Goal: Task Accomplishment & Management: Complete application form

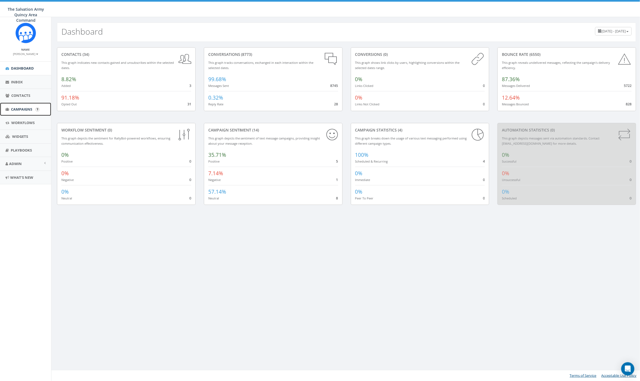
click at [21, 109] on span "Campaigns" at bounding box center [21, 109] width 21 height 5
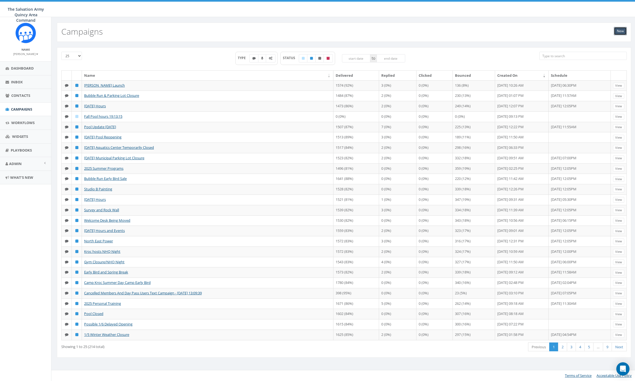
click at [620, 29] on link "New" at bounding box center [620, 31] width 13 height 8
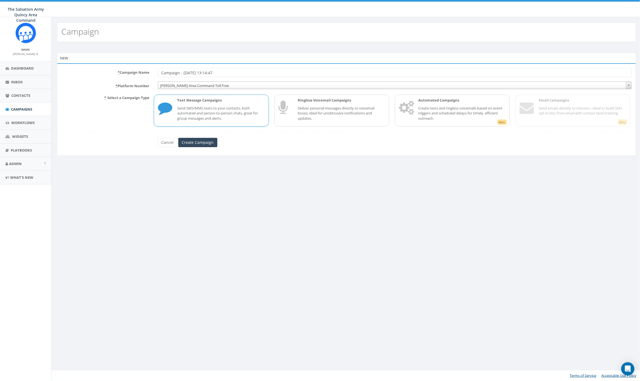
drag, startPoint x: 225, startPoint y: 73, endPoint x: 134, endPoint y: 76, distance: 91.3
click at [134, 76] on div "* Campaign Name Campaign - 09/30/2025, 13:14:47" at bounding box center [346, 72] width 578 height 9
drag, startPoint x: 246, startPoint y: 73, endPoint x: 151, endPoint y: 71, distance: 94.6
click at [151, 72] on div "* Campaign Name Campaign - 09/30/2025, 13:14:47" at bounding box center [346, 72] width 578 height 9
type input "Halloween Hours"
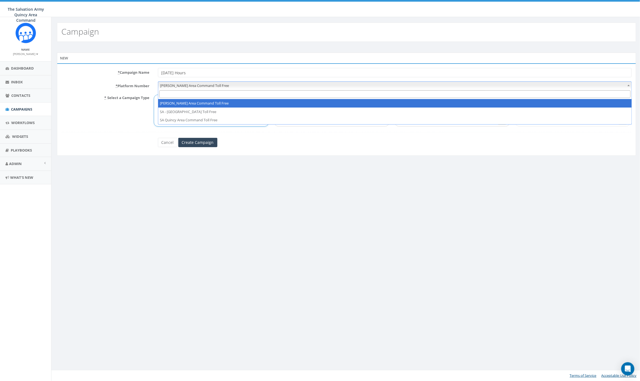
click at [204, 88] on span "SA Hannibal Area Command Toll Free" at bounding box center [394, 86] width 473 height 8
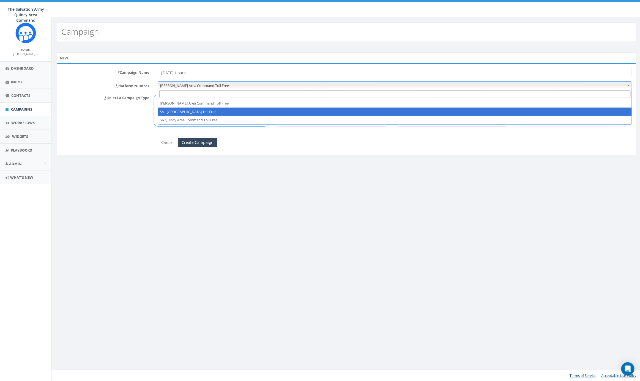
select select "102550"
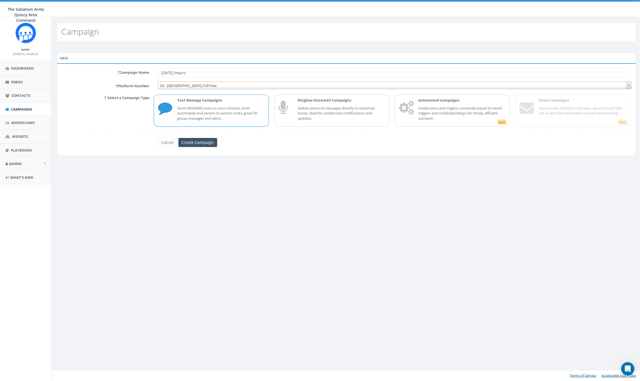
click at [196, 143] on input "Create Campaign" at bounding box center [197, 142] width 39 height 9
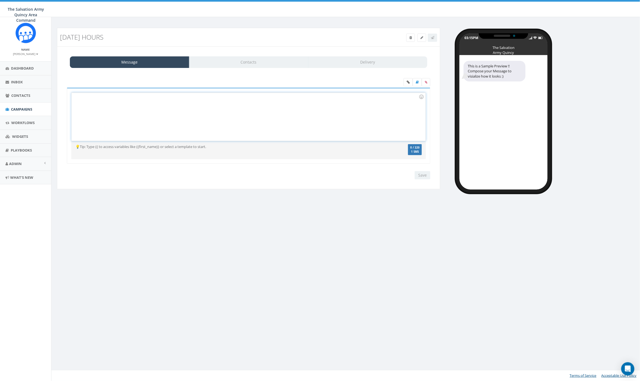
click at [168, 104] on div at bounding box center [248, 117] width 354 height 48
click at [120, 103] on div at bounding box center [248, 117] width 354 height 48
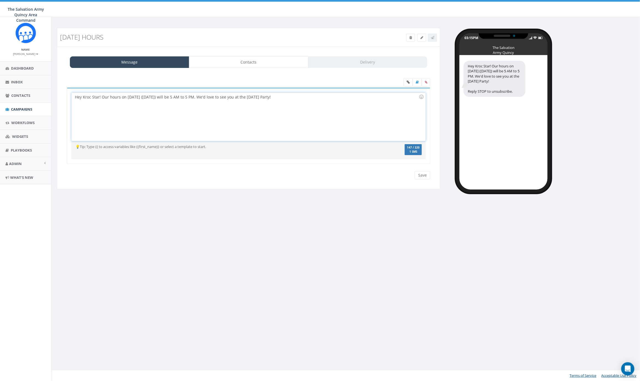
drag, startPoint x: 297, startPoint y: 96, endPoint x: 318, endPoint y: 94, distance: 21.3
click at [297, 96] on div "Hey Kroc Star! Our hours on Halloween (October 31st) will be 5 AM to 5 PM. We'd…" at bounding box center [248, 117] width 354 height 48
click at [425, 83] on icon at bounding box center [426, 82] width 2 height 3
click at [0, 0] on input "file" at bounding box center [0, 0] width 0 height 0
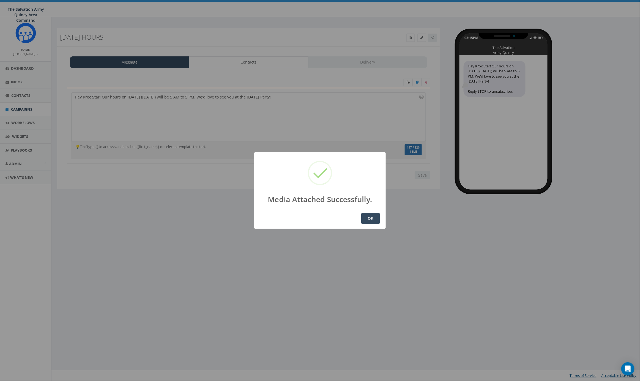
drag, startPoint x: 368, startPoint y: 217, endPoint x: 368, endPoint y: 224, distance: 6.9
click at [368, 217] on button "OK" at bounding box center [370, 218] width 19 height 11
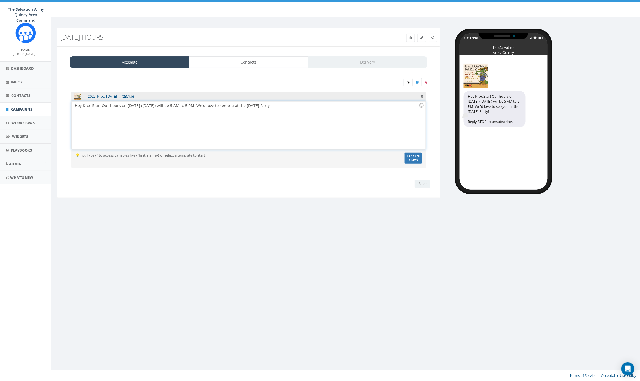
click at [147, 105] on div "Hey Kroc Star! Our hours on [DATE] ([DATE]) will be 5 AM to 5 PM. We'd love to …" at bounding box center [248, 125] width 354 height 48
click at [213, 104] on div "Hey Kroc Star! Our hours on Halloween (Friday, Oct 31) will be 5 AM to 5 PM. We…" at bounding box center [248, 125] width 354 height 48
drag, startPoint x: 196, startPoint y: 104, endPoint x: 189, endPoint y: 105, distance: 6.9
click at [189, 105] on div "Hey Kroc Star! Our hours on Halloween (Friday, Oct 31) will be 5 AM to 5 PM. We…" at bounding box center [248, 125] width 354 height 48
drag, startPoint x: 82, startPoint y: 105, endPoint x: 91, endPoint y: 126, distance: 23.4
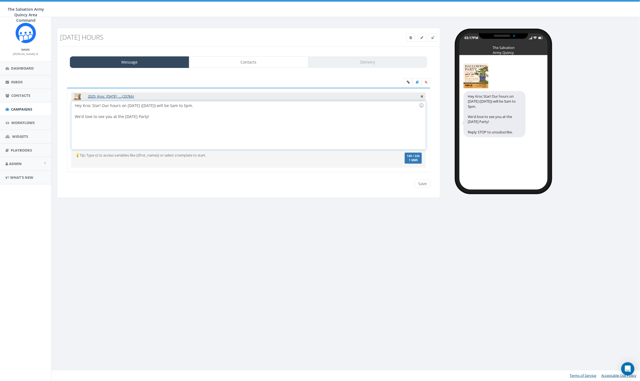
click at [82, 105] on div "Hey Kroc Star! Our hours on Halloween (Friday, Oct 31) will be 5am to 5pm. We'd…" at bounding box center [248, 125] width 354 height 48
drag, startPoint x: 84, startPoint y: 117, endPoint x: 66, endPoint y: 119, distance: 18.0
click at [63, 116] on div "2025_Kroc_Halloween_... (237kb) Hey Kroc Star! Our hours on Halloween (October …" at bounding box center [248, 134] width 371 height 92
click at [121, 125] on div "Hey Kroc Star! Our hours on [DATE] ([DATE]) will be 5am to 5pm. We'd love to se…" at bounding box center [248, 125] width 354 height 48
drag, startPoint x: 84, startPoint y: 115, endPoint x: 74, endPoint y: 116, distance: 10.0
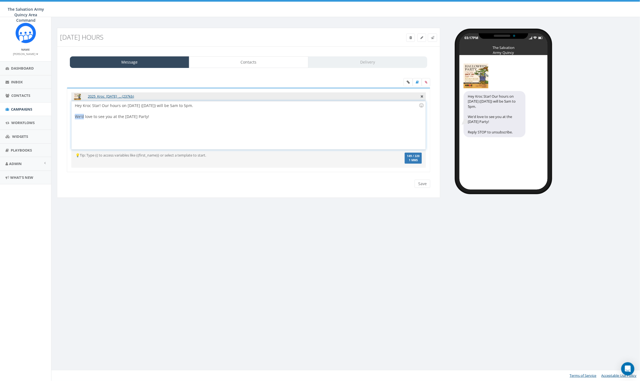
click at [74, 116] on div "Hey Kroc Star! Our hours on Halloween (Friday, Oct 31) will be 5am to 5pm. We'd…" at bounding box center [248, 125] width 354 height 48
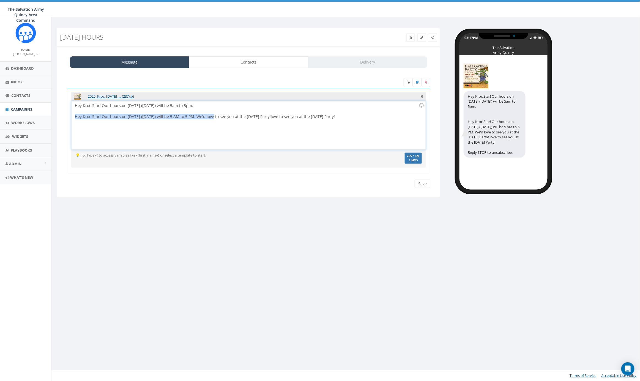
drag, startPoint x: 211, startPoint y: 116, endPoint x: 75, endPoint y: 116, distance: 136.4
click at [75, 116] on span "Hey Kroc Star! Our hours on Halloween (October 31st) will be 5 AM to 5 PM. We'd…" at bounding box center [205, 116] width 260 height 5
drag, startPoint x: 227, startPoint y: 115, endPoint x: 155, endPoint y: 117, distance: 71.8
click at [155, 117] on div "We'd love to see you at the Halloween Party! love to see you at the Halloween P…" at bounding box center [247, 116] width 344 height 5
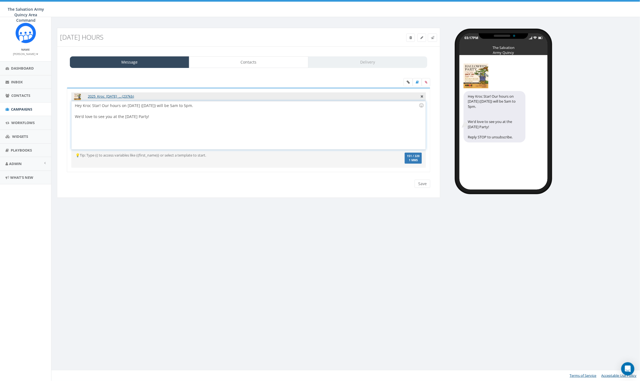
click at [151, 110] on div at bounding box center [247, 110] width 344 height 5
click at [157, 131] on div "Hey Kroc Star! Our hours on Halloween (Friday, Oct 31) will be 5am to 5pm. We'd…" at bounding box center [248, 125] width 354 height 48
click at [272, 64] on link "Contacts" at bounding box center [248, 62] width 119 height 12
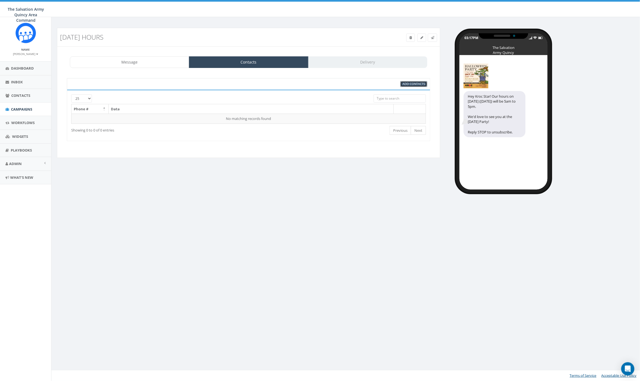
click at [407, 84] on span "Add Contacts" at bounding box center [413, 84] width 23 height 4
select select
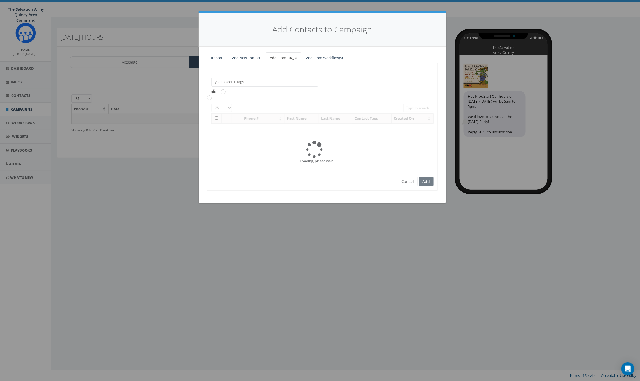
click at [246, 83] on textarea "Search" at bounding box center [265, 81] width 105 height 5
type textarea "kroc"
select select "KrocQcy"
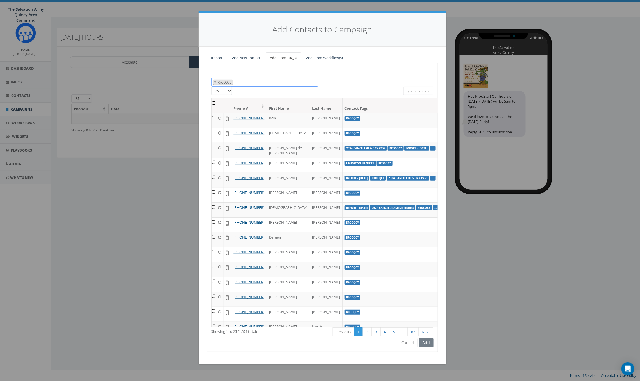
click at [243, 83] on span "× KrocQcy" at bounding box center [264, 82] width 107 height 9
type textarea "10"
select select "[DATE]"
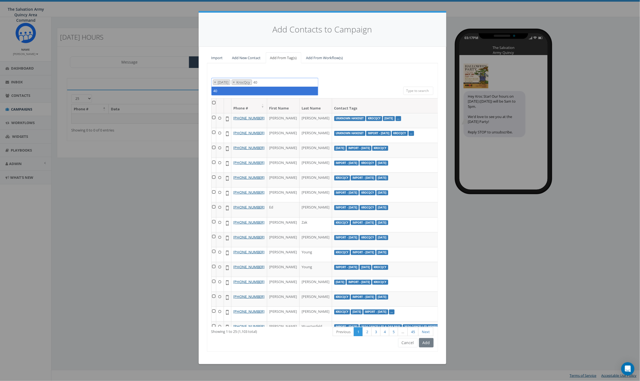
type textarea "4"
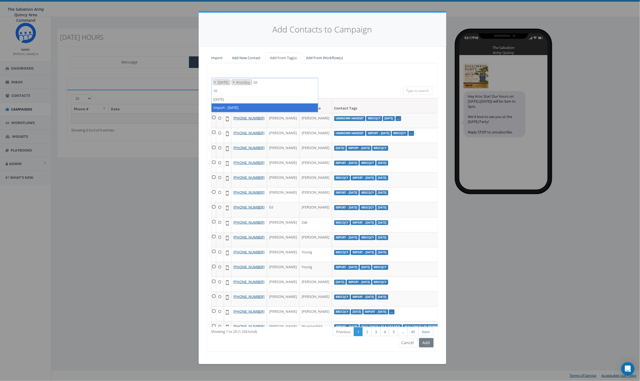
type textarea "10"
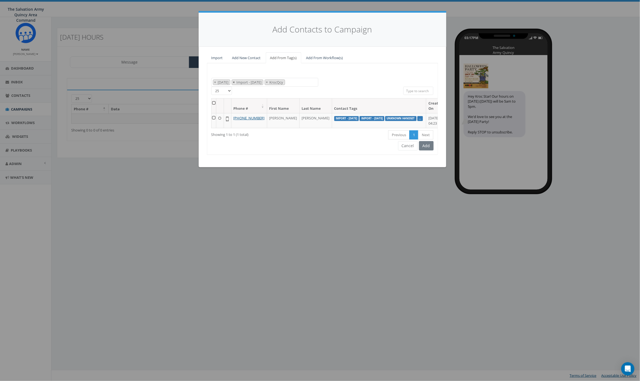
click at [235, 82] on span "×" at bounding box center [234, 82] width 2 height 5
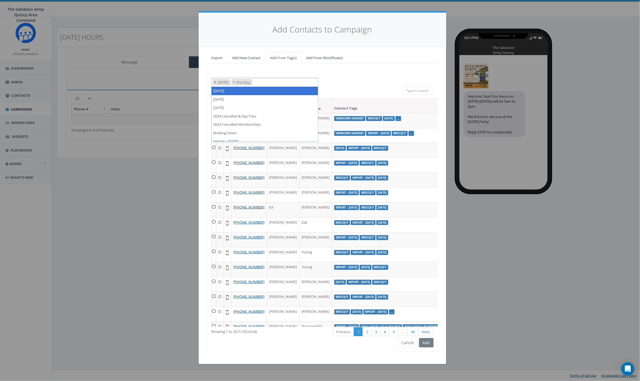
click at [215, 83] on span "×" at bounding box center [215, 82] width 2 height 5
select select "KrocQcy"
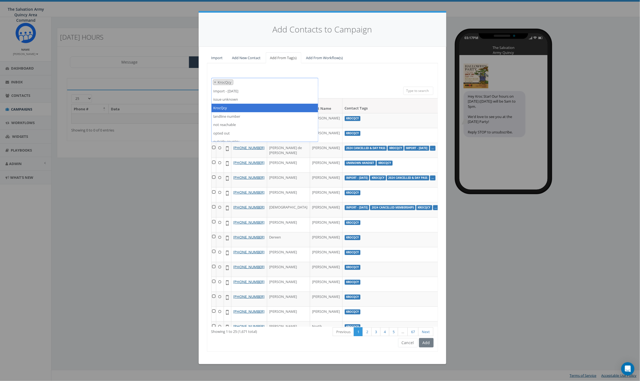
click at [347, 75] on div "2023/10/19 2024/02/05 2024/02/06 2024 Cancelled & Day Pass 2024 Cancelled Membe…" at bounding box center [322, 207] width 231 height 288
click at [267, 82] on span "× KrocQcy" at bounding box center [264, 82] width 107 height 9
click at [344, 75] on div "2023/10/19 2024/02/05 2024/02/06 2024 Cancelled & Day Pass 2024 Cancelled Membe…" at bounding box center [322, 207] width 231 height 288
click at [283, 83] on span "× KrocQcy" at bounding box center [264, 82] width 107 height 9
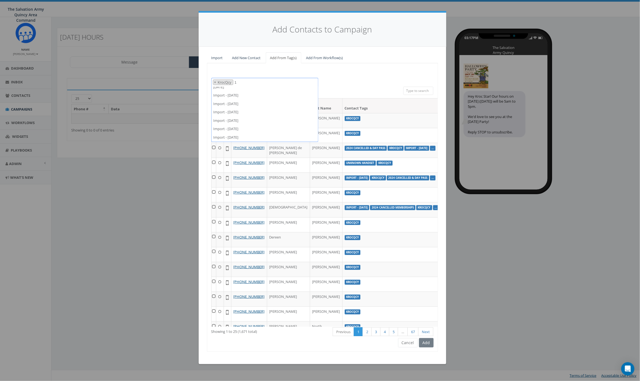
scroll to position [0, 0]
type textarea "10"
select select "[DATE]"
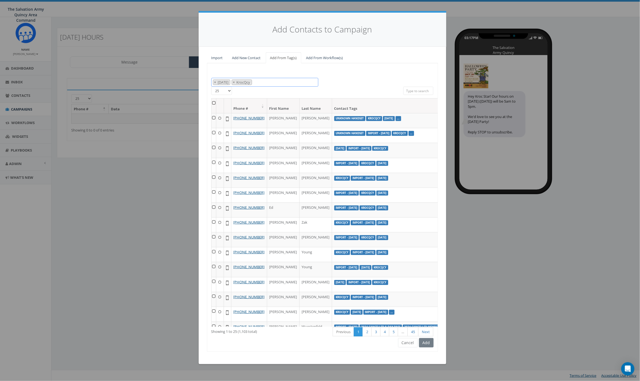
click at [282, 81] on span "× 2023/10/19 × KrocQcy" at bounding box center [264, 82] width 107 height 9
type textarea "10"
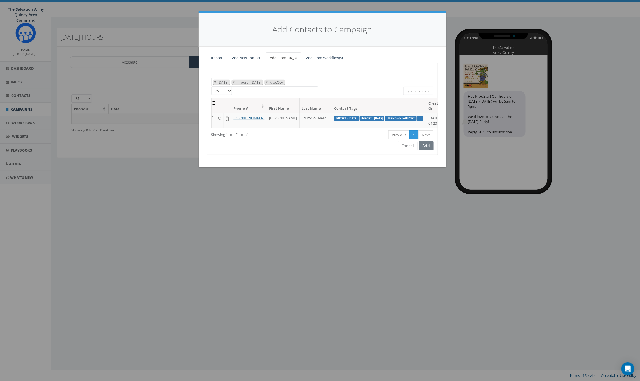
click at [215, 82] on span "×" at bounding box center [215, 82] width 2 height 5
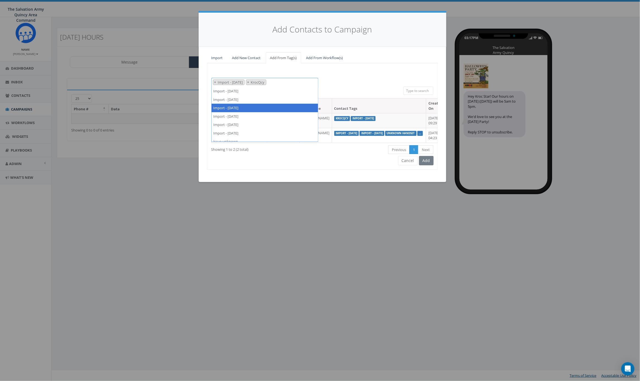
click at [354, 83] on div "2023/10/19 2024/02/05 2024/02/06 2024 Cancelled & Day Pass 2024 Cancelled Membe…" at bounding box center [322, 82] width 230 height 9
click at [216, 82] on span "×" at bounding box center [215, 82] width 2 height 5
select select "KrocQcy"
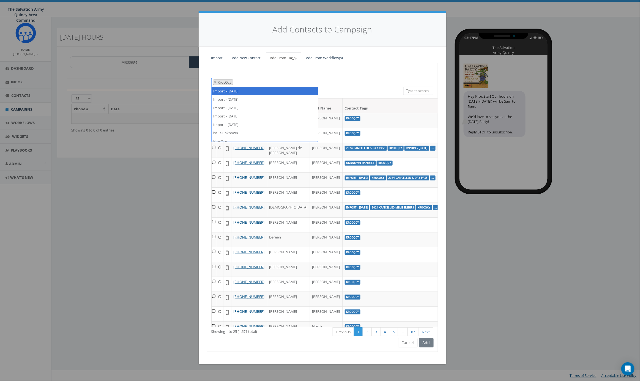
click at [358, 87] on div "All 0 contact(s) on current page All 2 contact(s) filtered" at bounding box center [322, 93] width 154 height 12
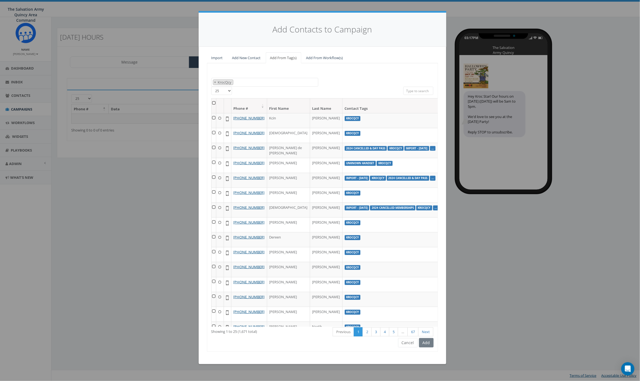
click at [243, 84] on span "× KrocQcy" at bounding box center [264, 82] width 107 height 9
type textarea "10"
select select "Import - [DATE]"
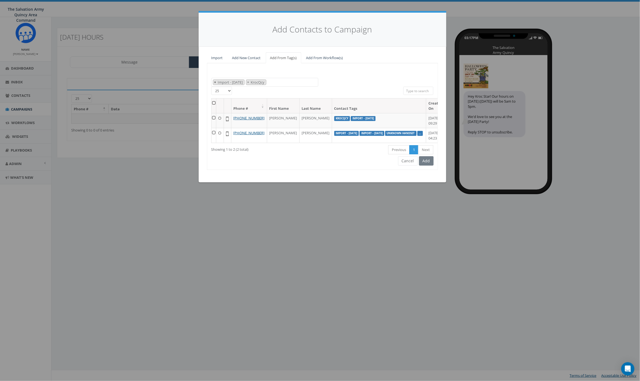
click at [214, 83] on span "×" at bounding box center [215, 82] width 2 height 5
select select "KrocQcy"
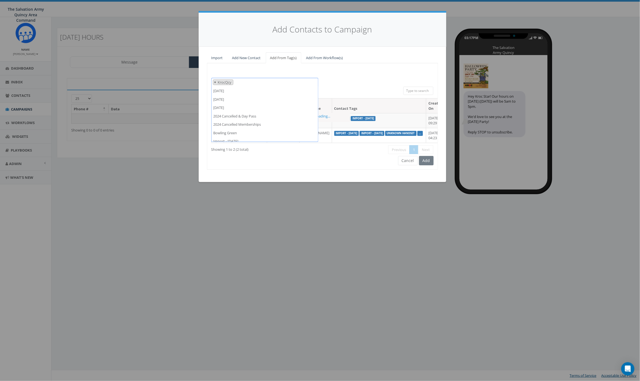
scroll to position [117, 0]
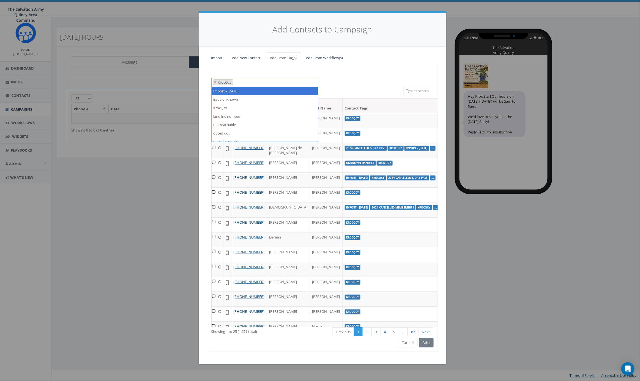
click at [258, 83] on span "× KrocQcy" at bounding box center [264, 82] width 107 height 9
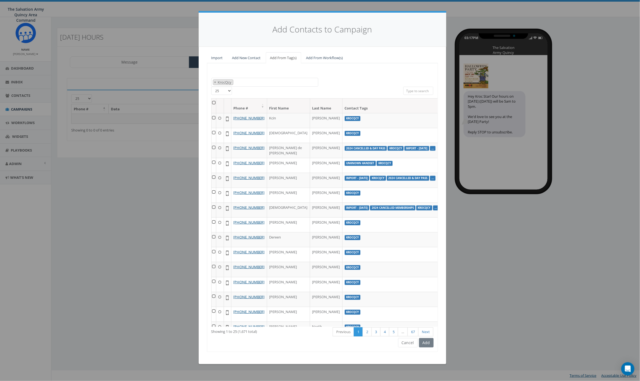
drag, startPoint x: 375, startPoint y: 82, endPoint x: 370, endPoint y: 82, distance: 5.2
click at [375, 82] on div "2023/10/19 2024/02/05 2024/02/06 2024 Cancelled & Day Pass 2024 Cancelled Membe…" at bounding box center [322, 82] width 230 height 9
click at [268, 81] on span "× KrocQcy" at bounding box center [264, 82] width 107 height 9
type textarea "10"
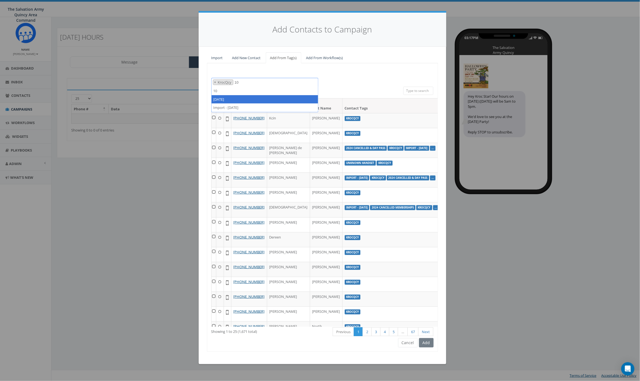
select select "[DATE]"
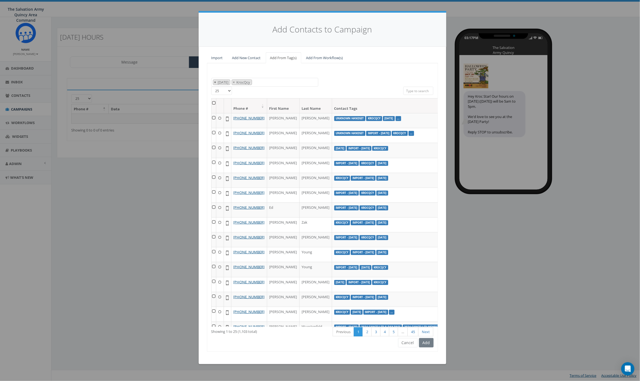
click at [216, 82] on span "×" at bounding box center [215, 82] width 2 height 5
select select "KrocQcy"
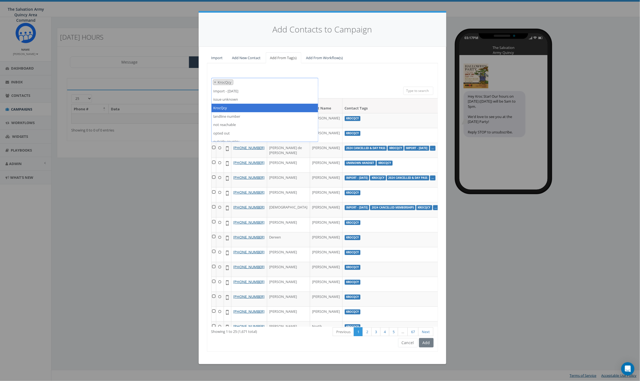
select select
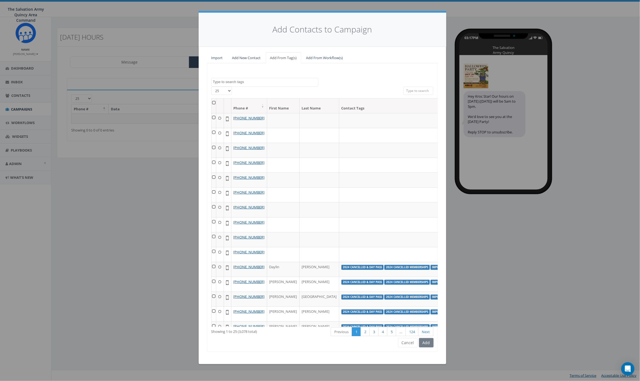
click at [245, 83] on textarea "Search" at bounding box center [265, 81] width 105 height 5
type textarea "kroc"
select select "KrocQcy"
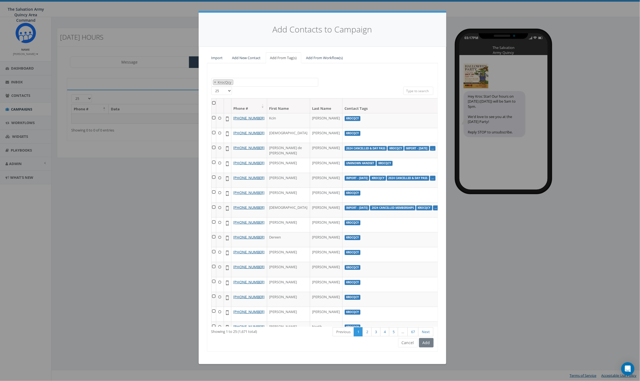
click at [213, 105] on th at bounding box center [213, 105] width 5 height 15
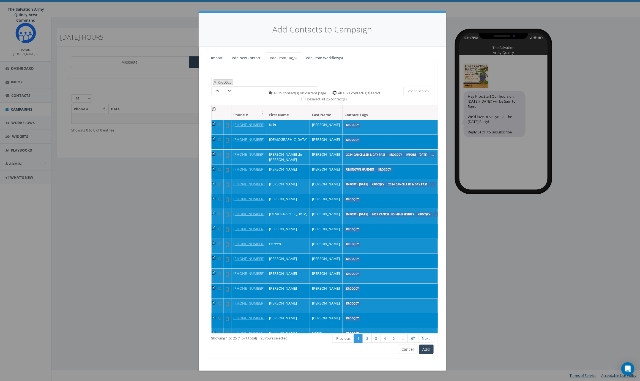
click at [335, 93] on input "All 1671 contact(s) filtered" at bounding box center [336, 92] width 4 height 4
radio input "true"
click at [423, 348] on button "Add" at bounding box center [426, 349] width 15 height 9
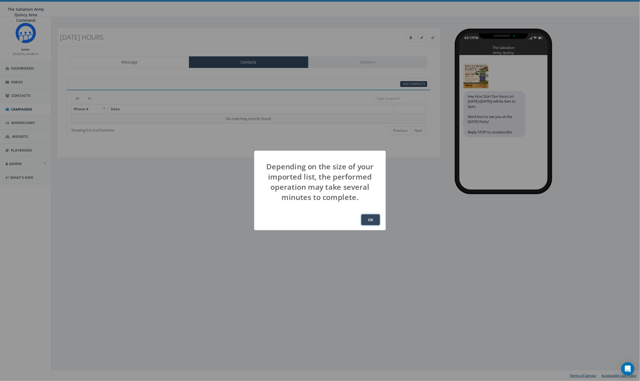
click at [373, 219] on button "OK" at bounding box center [370, 219] width 19 height 11
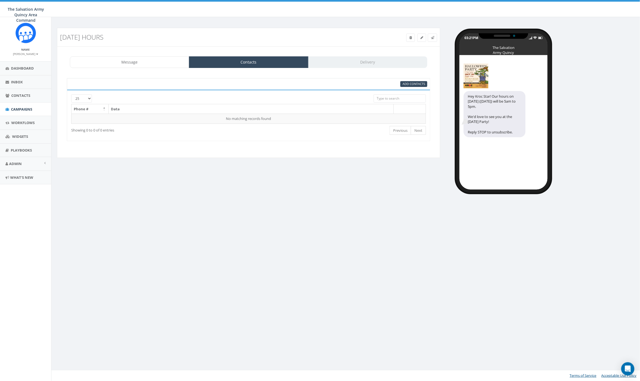
click at [330, 84] on div "95% Add Contacts" at bounding box center [310, 84] width 244 height 6
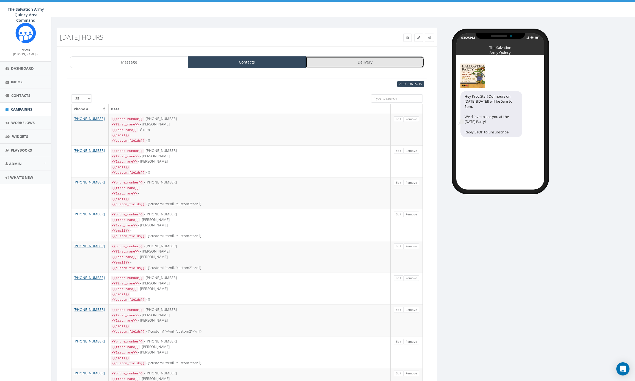
click at [352, 62] on link "Delivery" at bounding box center [365, 62] width 118 height 12
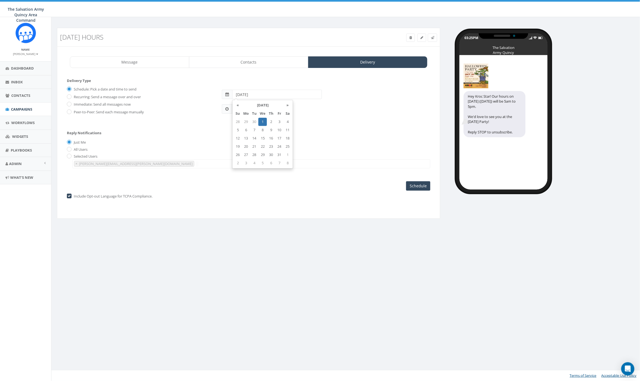
click at [261, 94] on input "2025-10-01" at bounding box center [277, 94] width 90 height 9
click at [263, 155] on td "29" at bounding box center [262, 155] width 9 height 8
type input "2025-10-29"
click at [199, 131] on div "Reply Notifications Just Me All Users Selected Users alana.reed@usc.salvationar…" at bounding box center [248, 148] width 363 height 46
click at [244, 109] on input "03:25PM" at bounding box center [252, 108] width 40 height 9
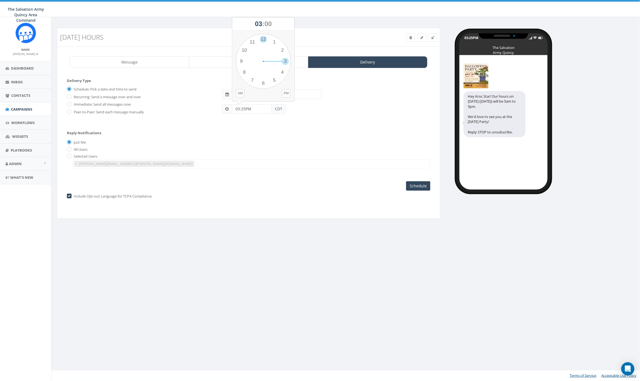
click at [264, 39] on div "1 2 3 4 5 6 7 8 9 10 11 12 00 05 10 15 20 25 30 35 40 45 50 55" at bounding box center [263, 61] width 55 height 55
click at [286, 92] on button "PM" at bounding box center [286, 93] width 8 height 8
drag, startPoint x: 277, startPoint y: 130, endPoint x: 272, endPoint y: 126, distance: 6.3
click at [277, 129] on div "Reply Notifications Just Me All Users Selected Users alana.reed@usc.salvationar…" at bounding box center [248, 148] width 363 height 46
drag, startPoint x: 239, startPoint y: 109, endPoint x: 241, endPoint y: 117, distance: 8.7
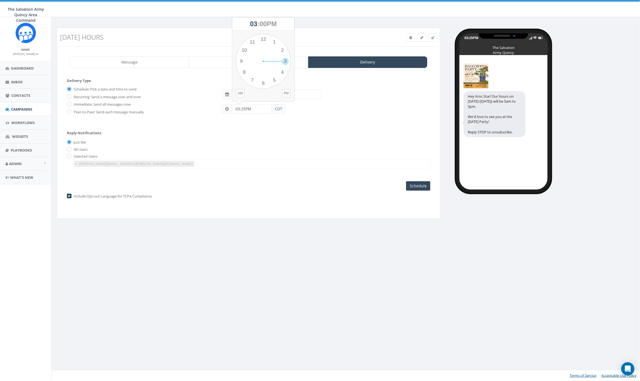
click at [239, 109] on input "03:25PM" at bounding box center [252, 108] width 40 height 9
click at [243, 109] on input "12:25PM" at bounding box center [252, 108] width 40 height 9
type input "12:05PM"
click at [261, 122] on form "Delivery Type Schedule: Pick a date and time to send Recurring: Send a message …" at bounding box center [248, 101] width 363 height 47
click at [272, 95] on input "2025-10-29" at bounding box center [277, 94] width 90 height 9
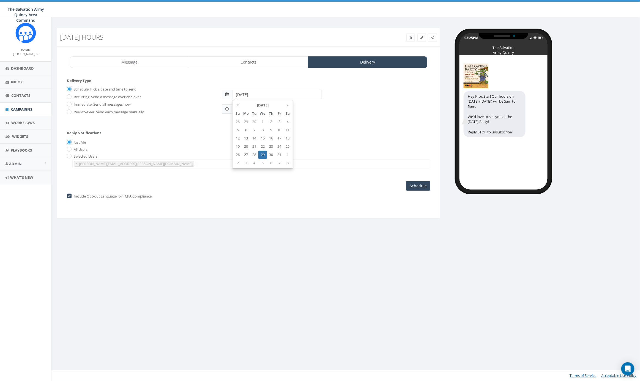
click at [263, 154] on td "29" at bounding box center [262, 155] width 9 height 8
click at [323, 129] on div "Reply Notifications Just Me All Users Selected Users alana.reed@usc.salvationar…" at bounding box center [248, 148] width 363 height 46
click at [140, 62] on link "Message" at bounding box center [129, 62] width 119 height 12
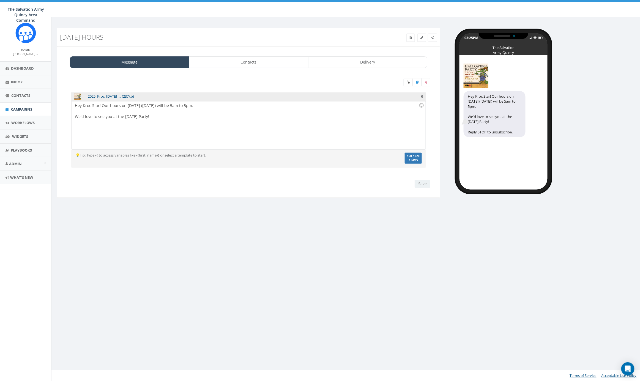
click at [76, 117] on div "Hey Kroc Star! Our hours on Halloween (Friday, Oct 31) will be 5am to 5pm. We'd…" at bounding box center [248, 125] width 354 height 48
click at [194, 136] on div "Hey Kroc Star! Our hours on Halloween (Friday, Oct 31) will be 5am to 5pm. Make…" at bounding box center [248, 125] width 354 height 48
click at [107, 117] on div "Hey Kroc Star! Our hours on Halloween (Friday, Oct 31) will be 5am to 5pm. Make…" at bounding box center [248, 125] width 354 height 48
click at [420, 183] on input "Save" at bounding box center [422, 184] width 16 height 8
click at [239, 65] on link "Contacts" at bounding box center [248, 62] width 119 height 12
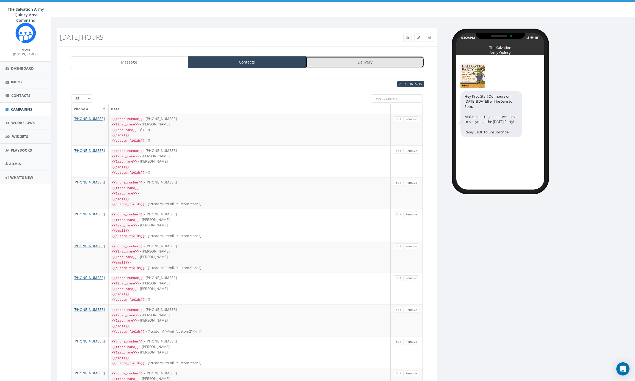
click at [367, 62] on link "Delivery" at bounding box center [365, 62] width 118 height 12
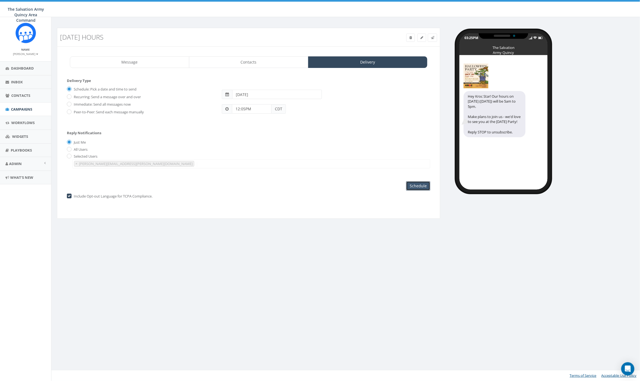
click at [417, 188] on input "Schedule" at bounding box center [418, 185] width 24 height 9
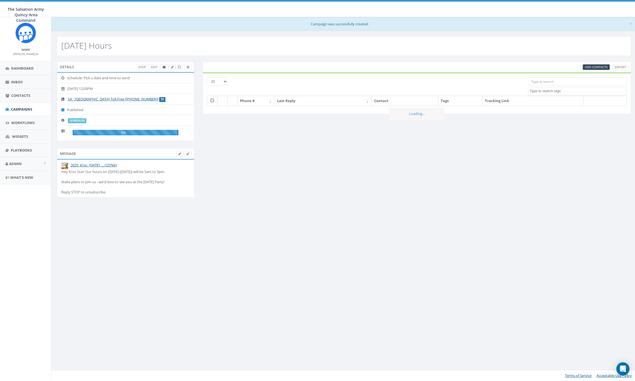
select select
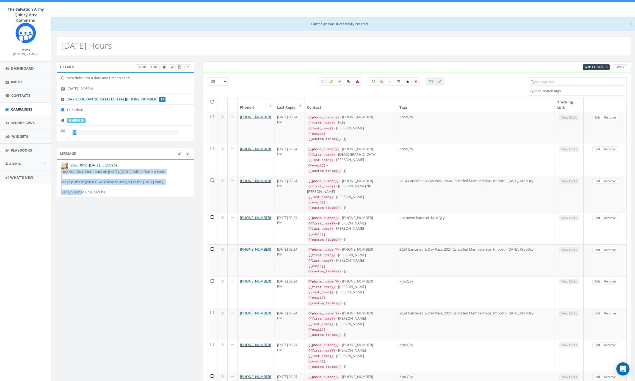
drag, startPoint x: 179, startPoint y: 181, endPoint x: 56, endPoint y: 172, distance: 124.0
click at [56, 172] on div "Message 2025_Kroc_[DATE]_... (237kb) Hey Kroc Star! Our hours on [DATE] ([DATE]…" at bounding box center [126, 176] width 146 height 56
copy div "Hey Kroc Star! Our hours on [DATE] ([DATE]) will be 5am to 5pm. Make plans to j…"
